Goal: Information Seeking & Learning: Learn about a topic

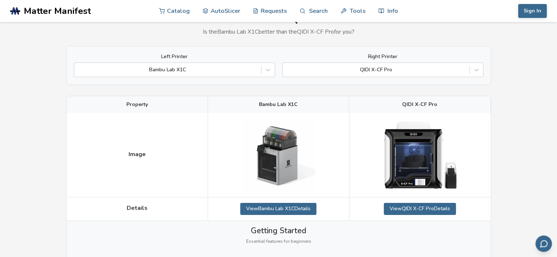
scroll to position [73, 0]
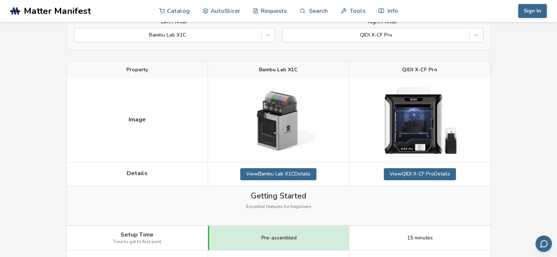
click at [417, 113] on img at bounding box center [419, 120] width 73 height 67
click at [416, 139] on img at bounding box center [419, 120] width 73 height 67
click at [412, 112] on img at bounding box center [419, 120] width 73 height 67
click at [410, 92] on img at bounding box center [419, 120] width 73 height 67
click at [428, 126] on img at bounding box center [419, 120] width 73 height 67
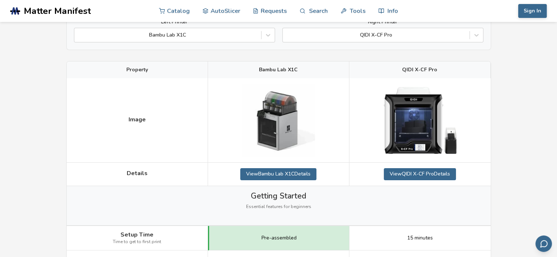
click at [409, 127] on img at bounding box center [419, 120] width 73 height 67
click at [429, 130] on img at bounding box center [419, 120] width 73 height 67
click at [417, 140] on img at bounding box center [419, 120] width 73 height 67
click at [448, 138] on img at bounding box center [419, 120] width 73 height 67
click at [410, 131] on img at bounding box center [419, 120] width 73 height 67
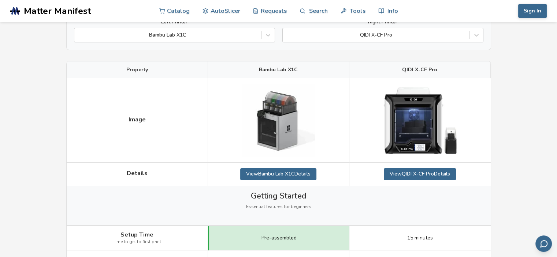
click at [403, 130] on img at bounding box center [419, 120] width 73 height 67
